Goal: Browse casually

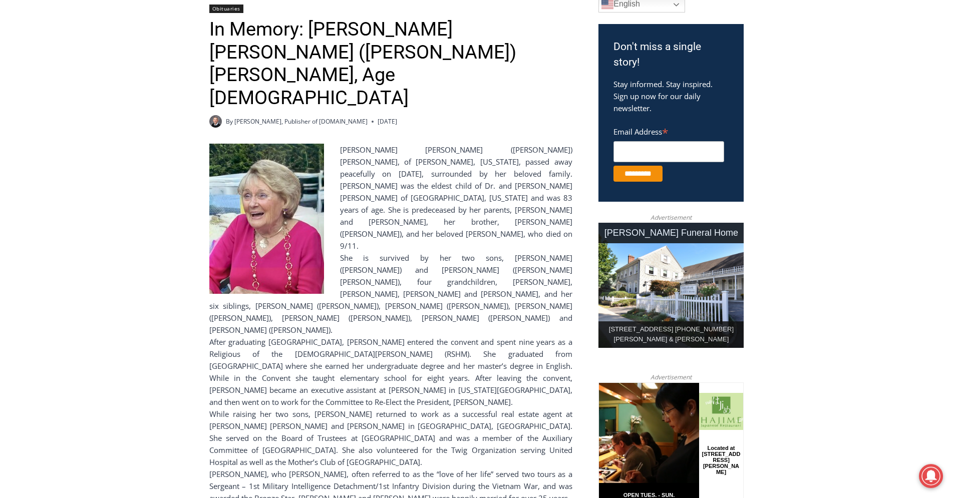
scroll to position [204, 0]
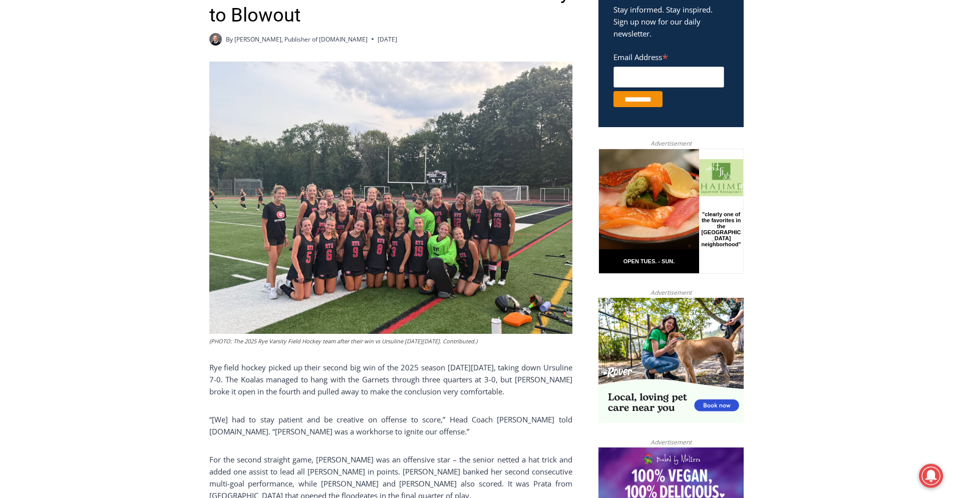
scroll to position [357, 0]
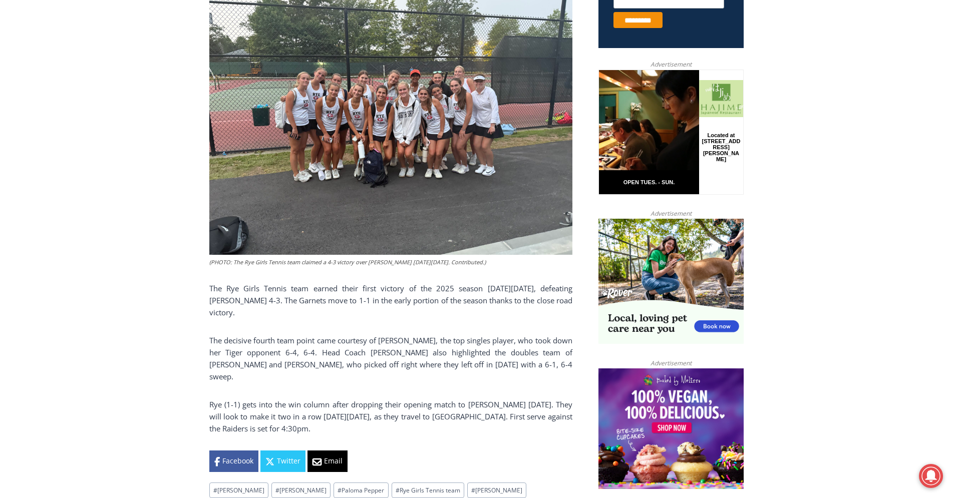
scroll to position [204, 0]
